Goal: Check status: Check status

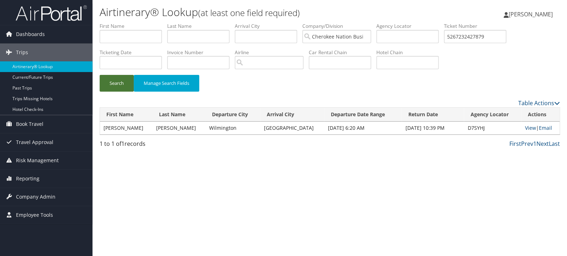
click at [116, 78] on button "Search" at bounding box center [117, 83] width 34 height 17
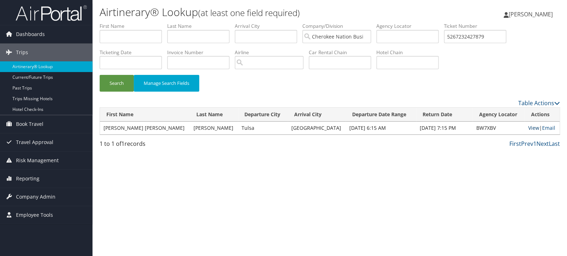
click at [529, 129] on link "View" at bounding box center [534, 127] width 11 height 7
click at [473, 34] on input "5267232427879" at bounding box center [475, 36] width 62 height 13
paste input "0167310588950"
type input "0167310588950"
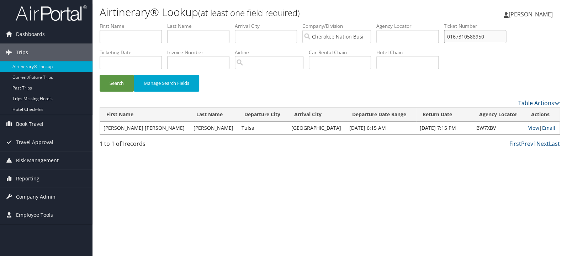
click at [100, 75] on button "Search" at bounding box center [117, 83] width 34 height 17
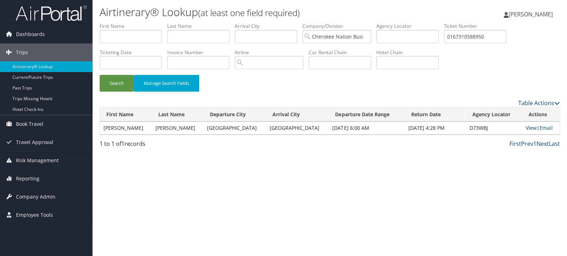
click at [530, 127] on link "View" at bounding box center [531, 127] width 11 height 7
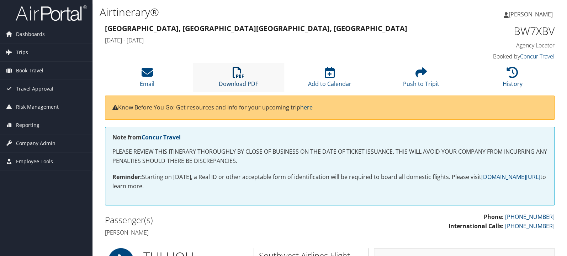
click at [239, 74] on icon at bounding box center [238, 72] width 11 height 11
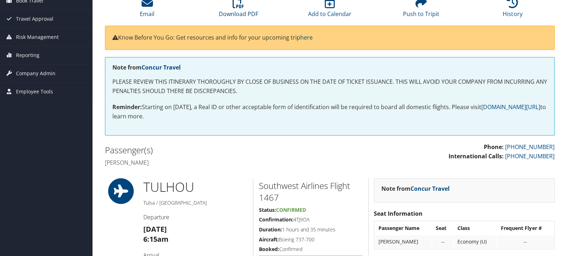
scroll to position [75, 0]
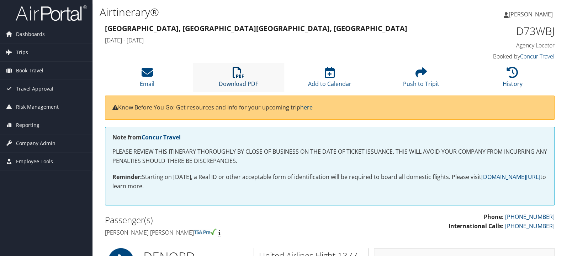
click at [239, 73] on icon at bounding box center [238, 72] width 11 height 11
